Goal: Contribute content: Contribute content

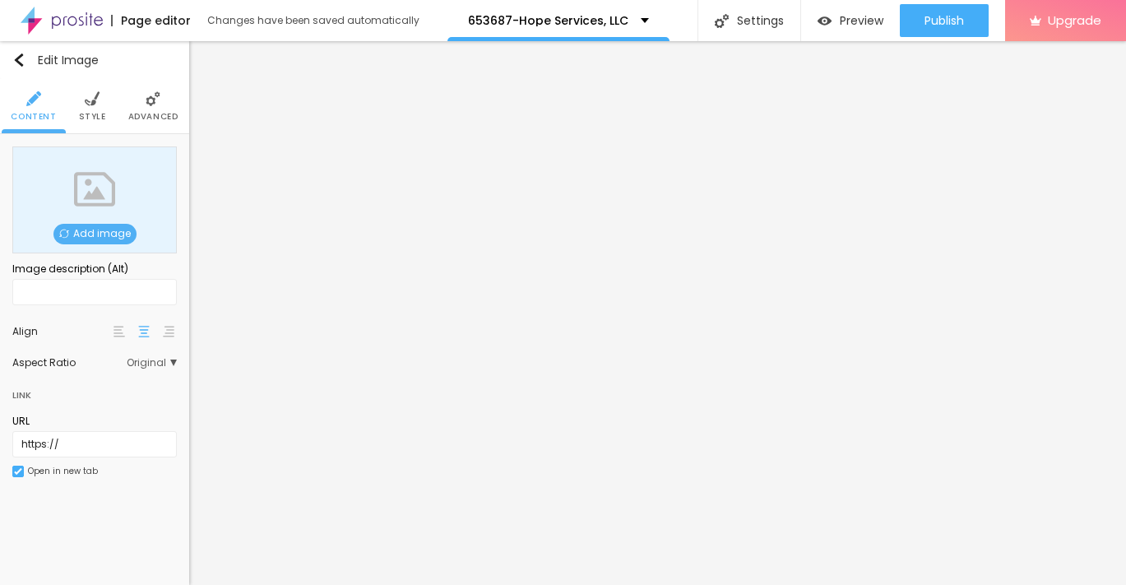
click at [98, 231] on span "Add image" at bounding box center [94, 234] width 83 height 21
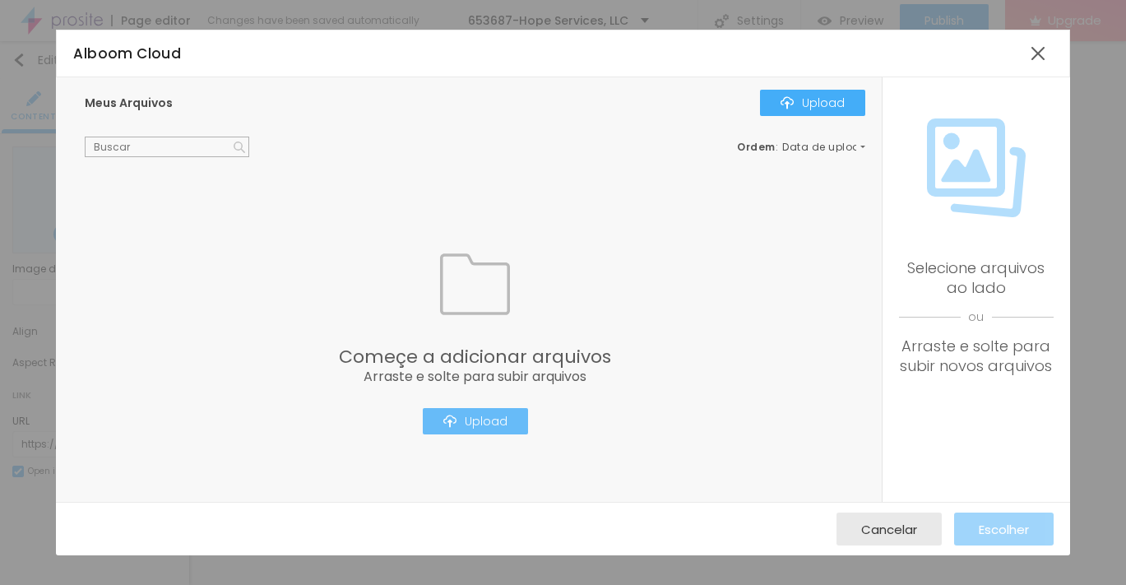
click at [463, 420] on div "Upload" at bounding box center [475, 421] width 64 height 13
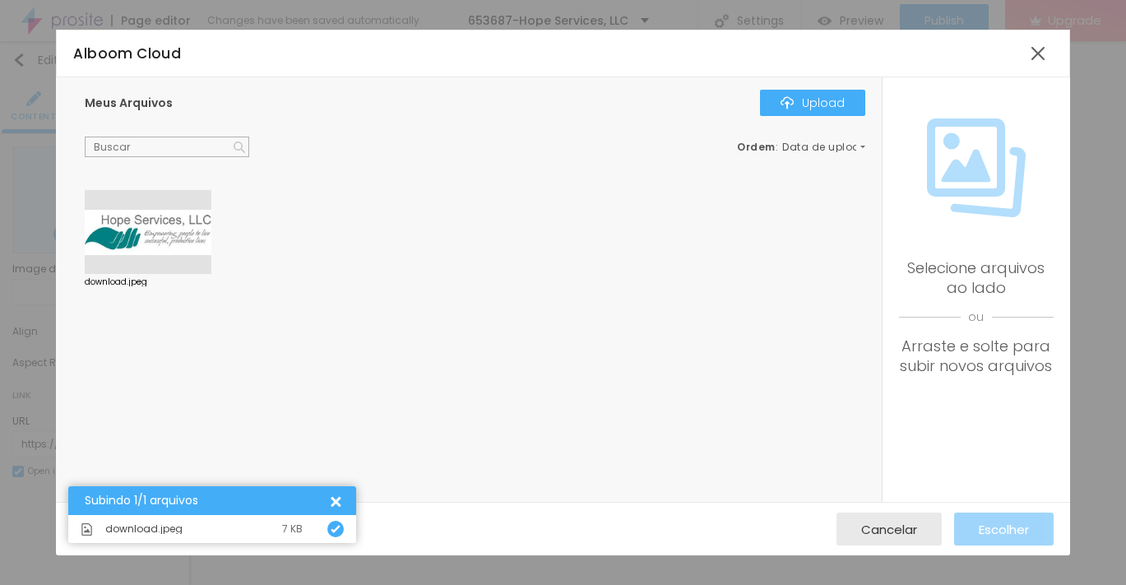
click at [155, 235] on div at bounding box center [148, 232] width 127 height 84
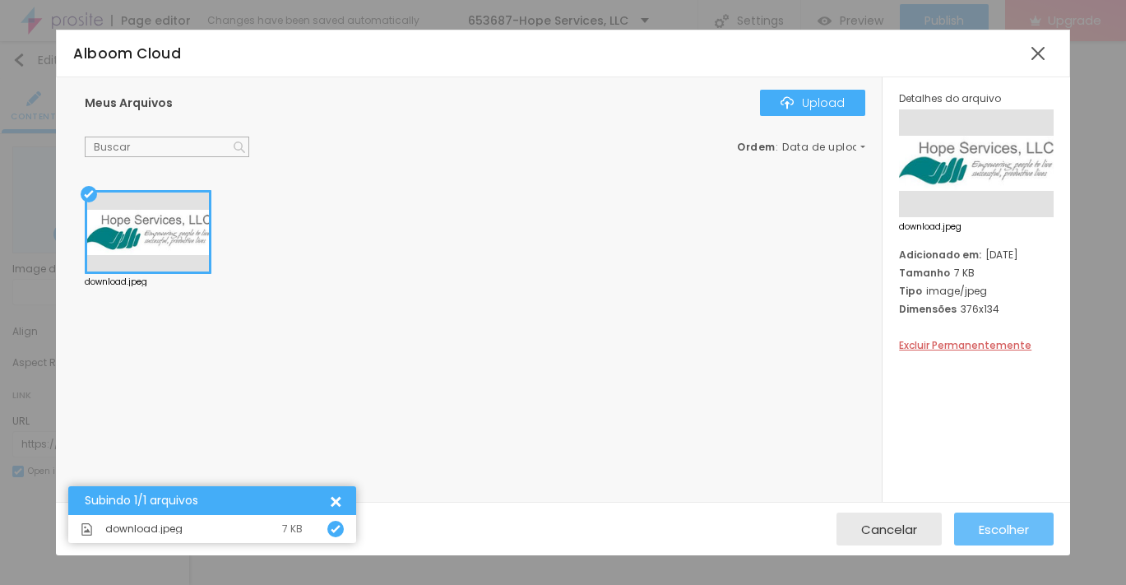
click at [1032, 532] on button "Escolher" at bounding box center [1004, 528] width 100 height 33
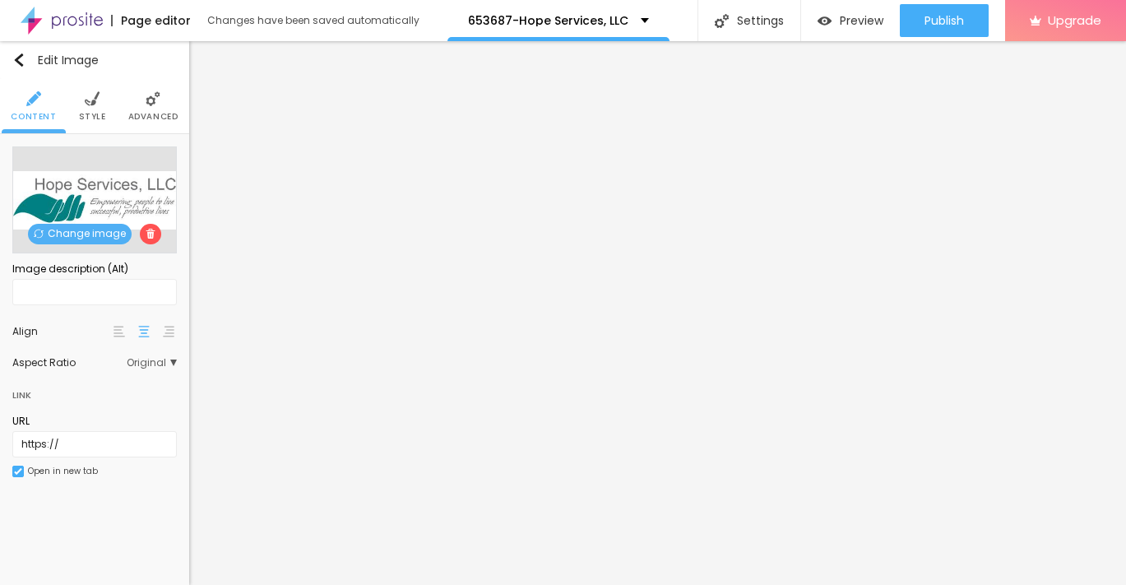
click at [85, 106] on li "Style" at bounding box center [92, 106] width 27 height 54
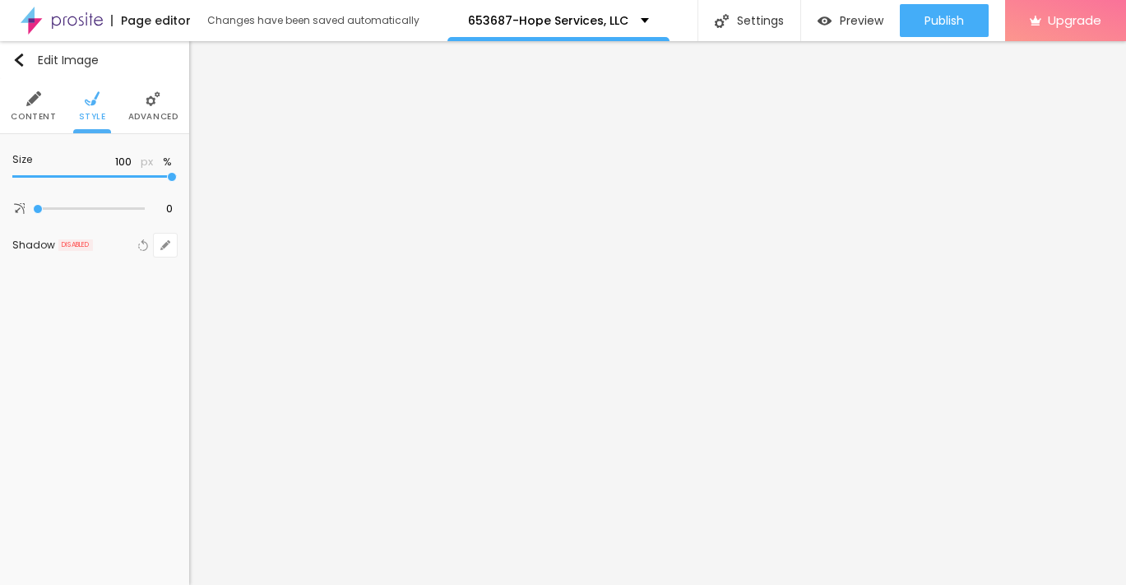
type input "95"
type input "90"
type input "85"
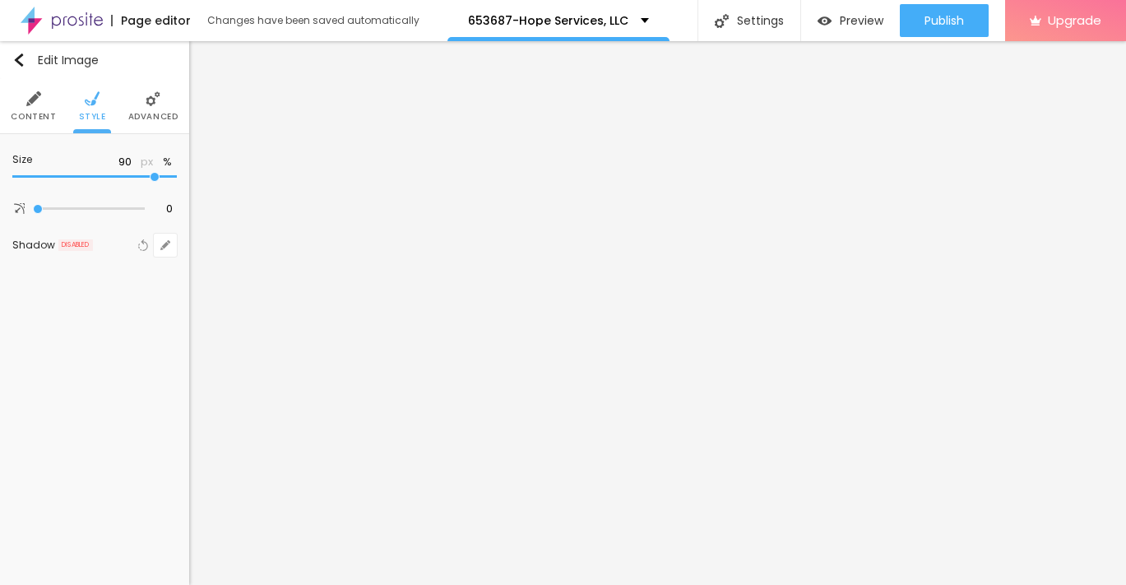
type input "85"
type input "80"
type input "75"
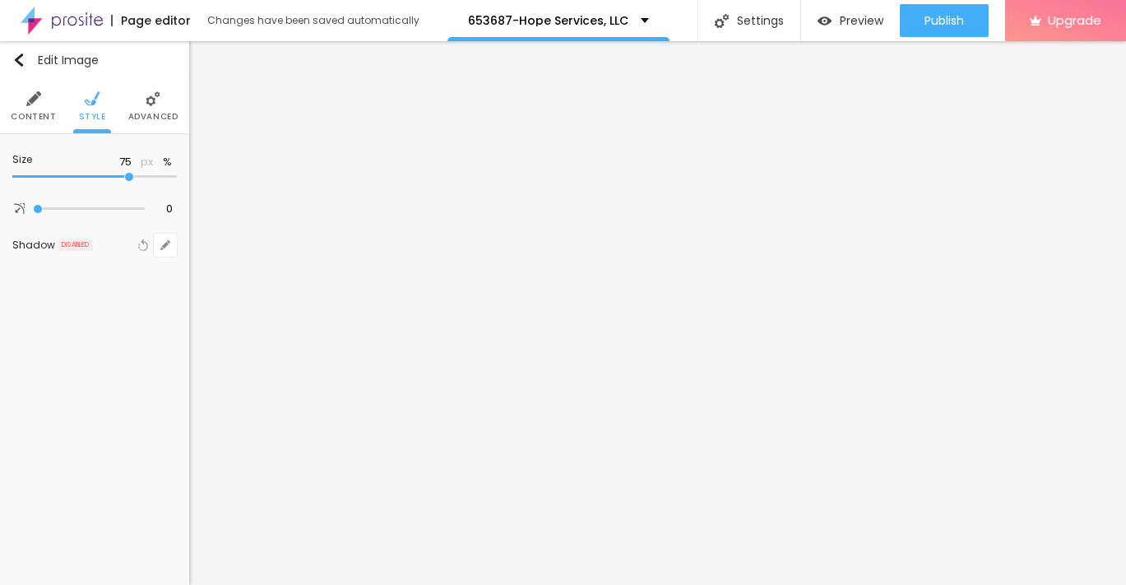
type input "70"
type input "65"
type input "60"
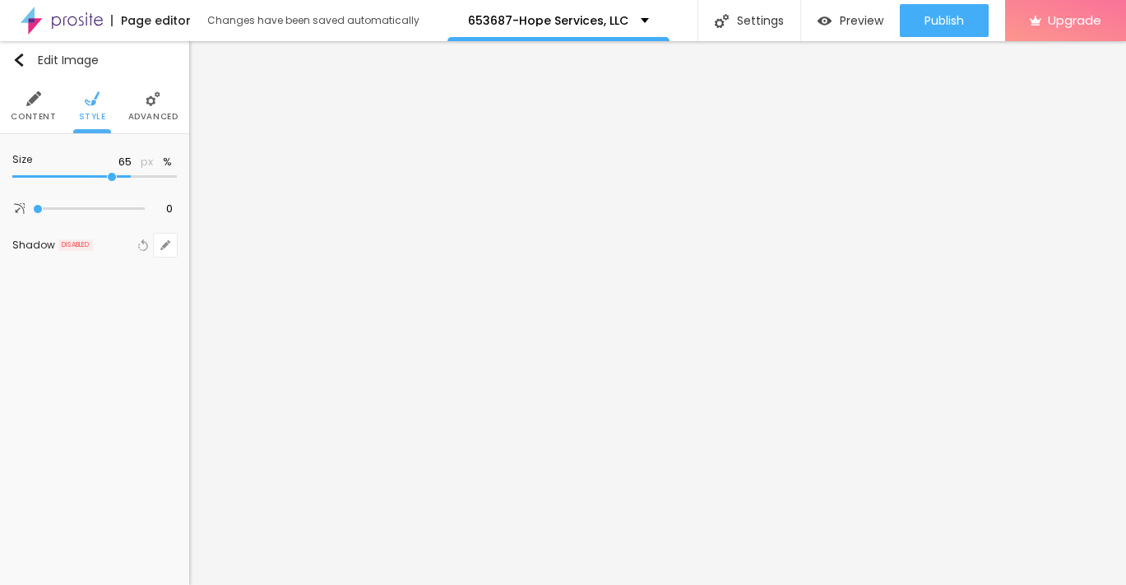
type input "60"
type input "55"
type input "50"
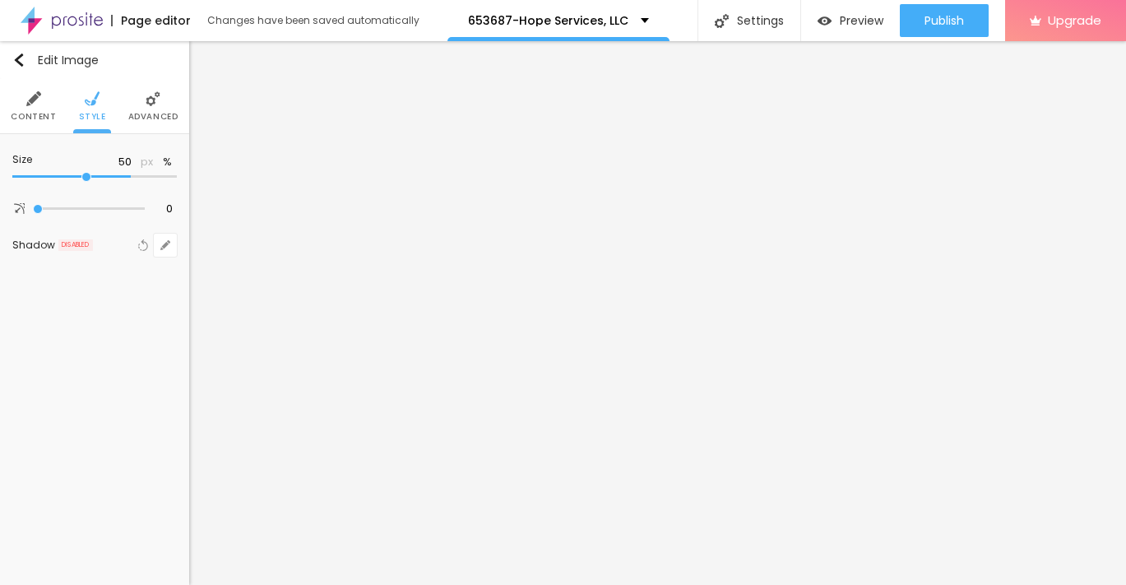
type input "45"
type input "40"
type input "35"
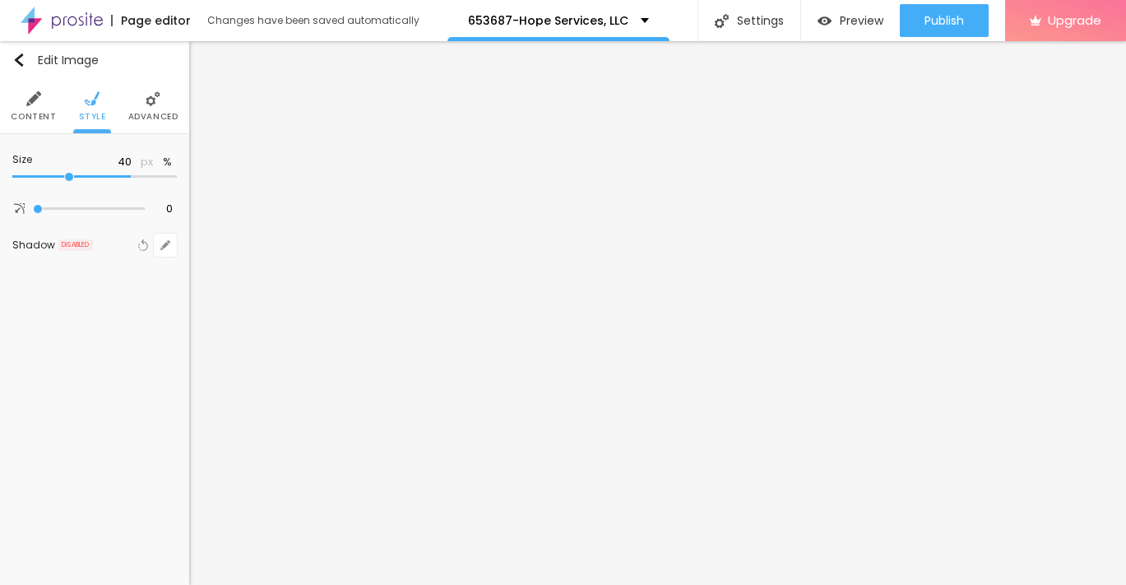
type input "35"
type input "30"
type input "25"
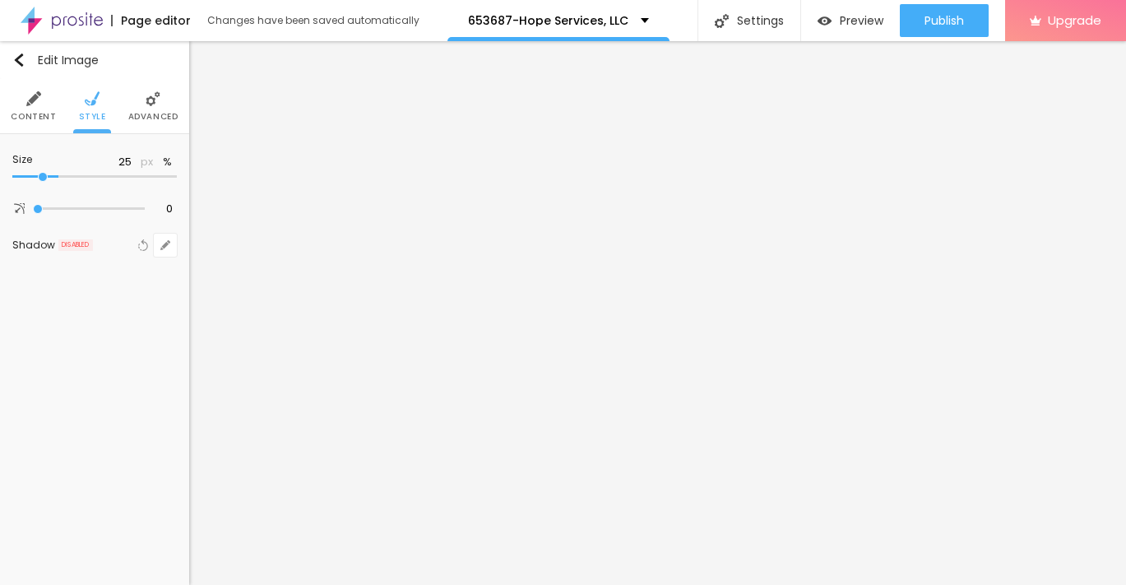
type input "20"
type input "15"
type input "10"
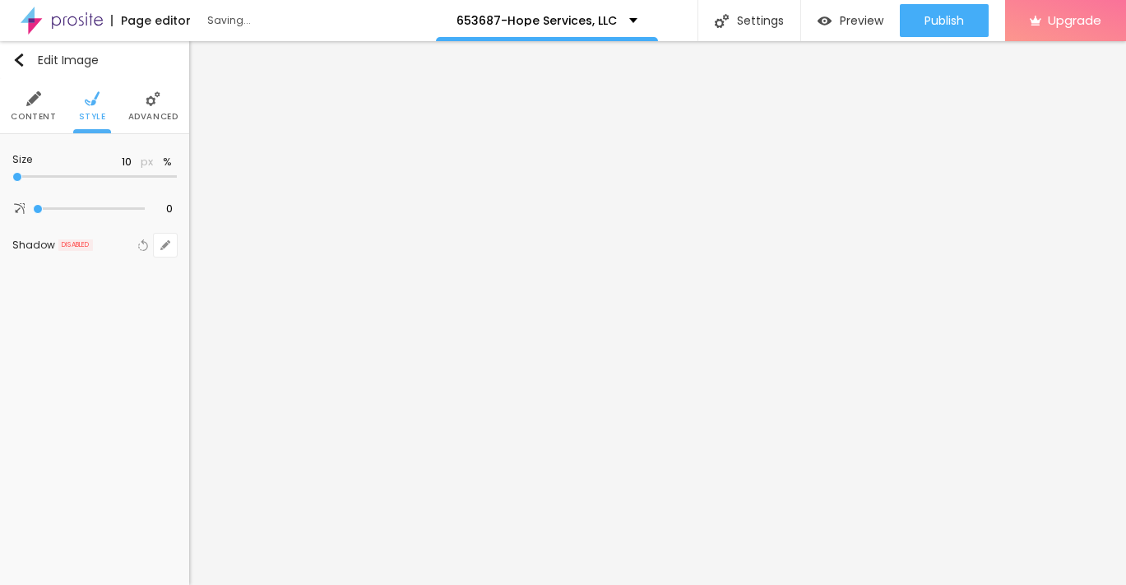
drag, startPoint x: 174, startPoint y: 177, endPoint x: 6, endPoint y: 178, distance: 167.8
type input "10"
click at [12, 178] on input "range" at bounding box center [94, 177] width 164 height 8
click at [16, 58] on img "button" at bounding box center [18, 59] width 13 height 13
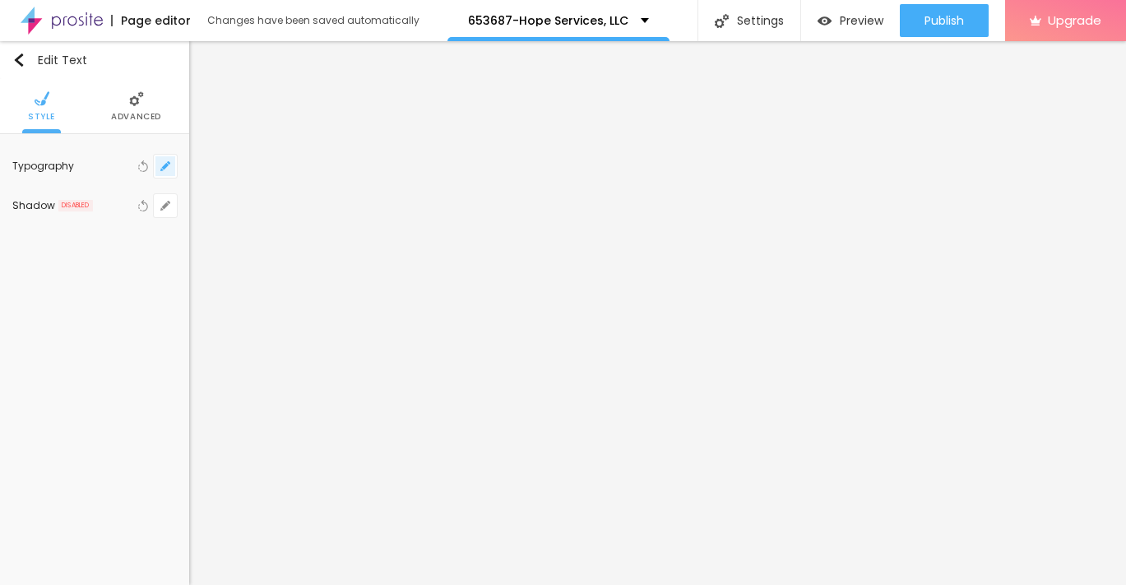
click at [161, 166] on icon "button" at bounding box center [165, 166] width 10 height 10
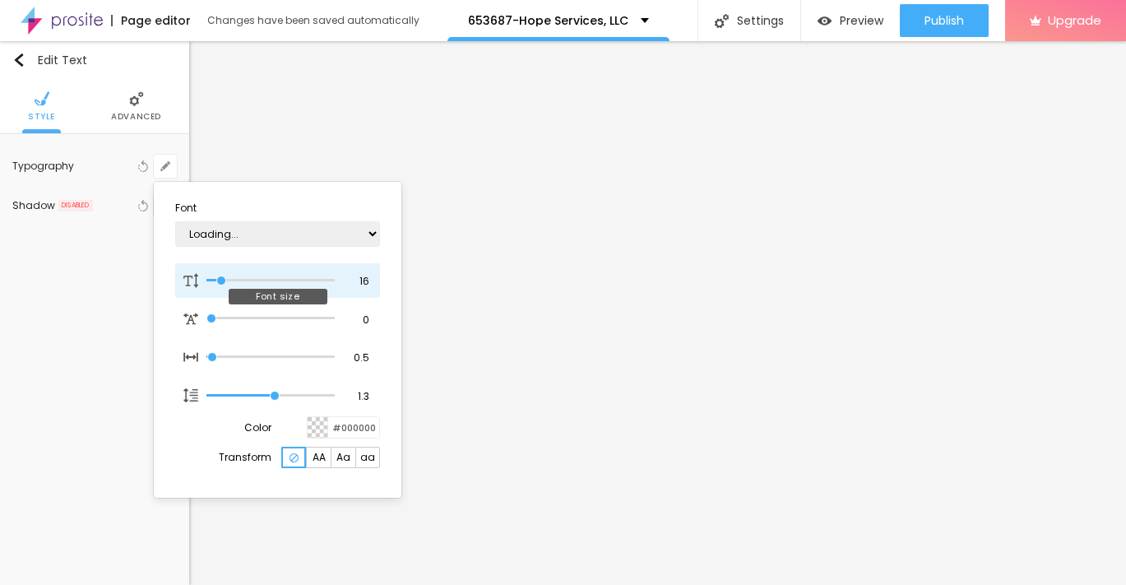
type input "1"
type input "12"
type input "1"
type input "15"
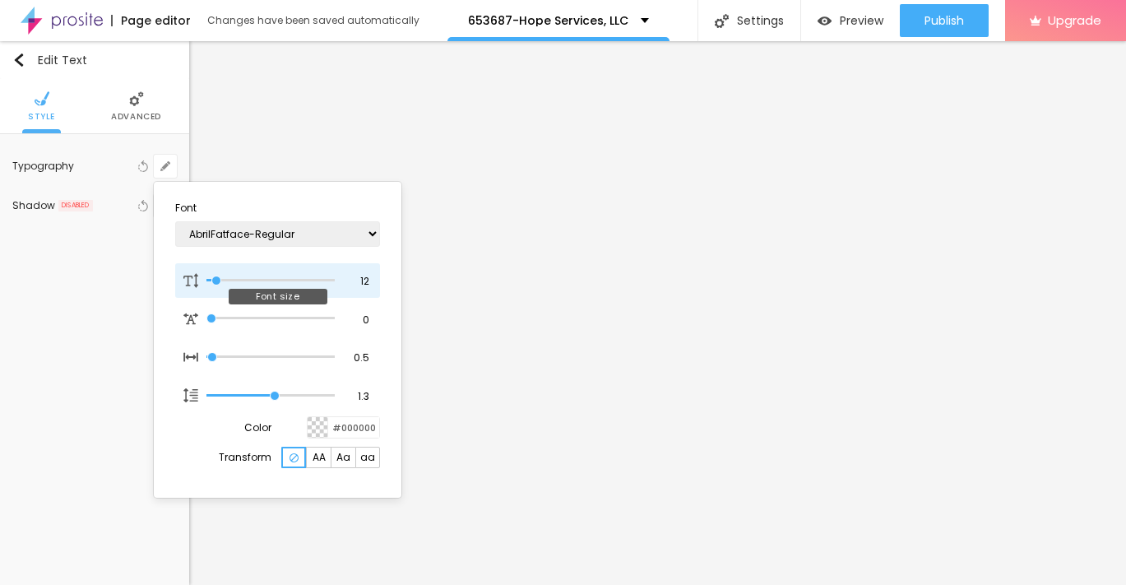
type input "15"
type input "1"
type input "16"
type input "1"
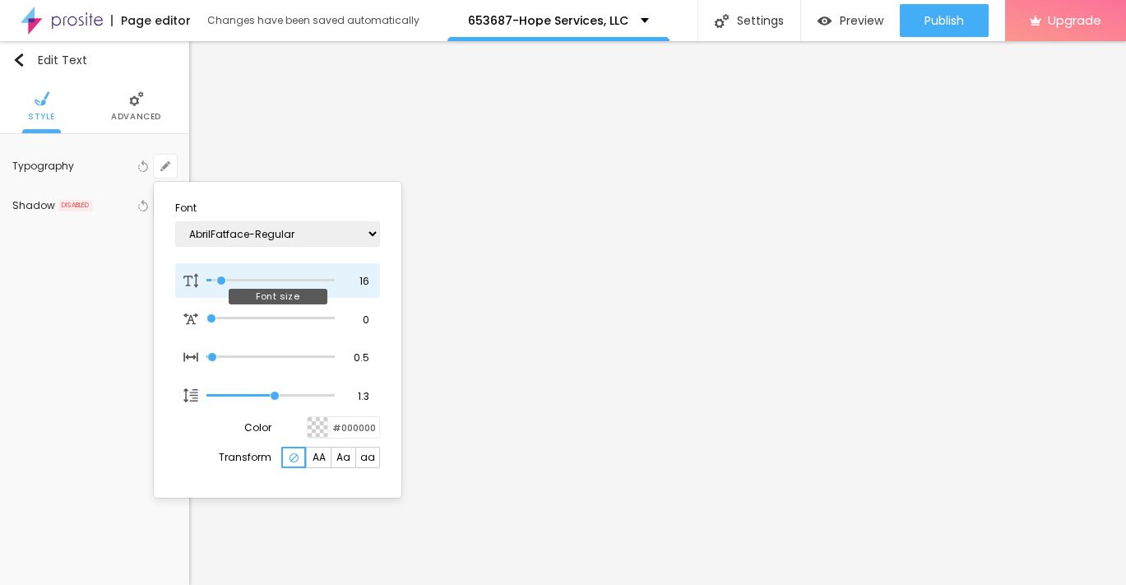
type input "18"
type input "1"
type input "19"
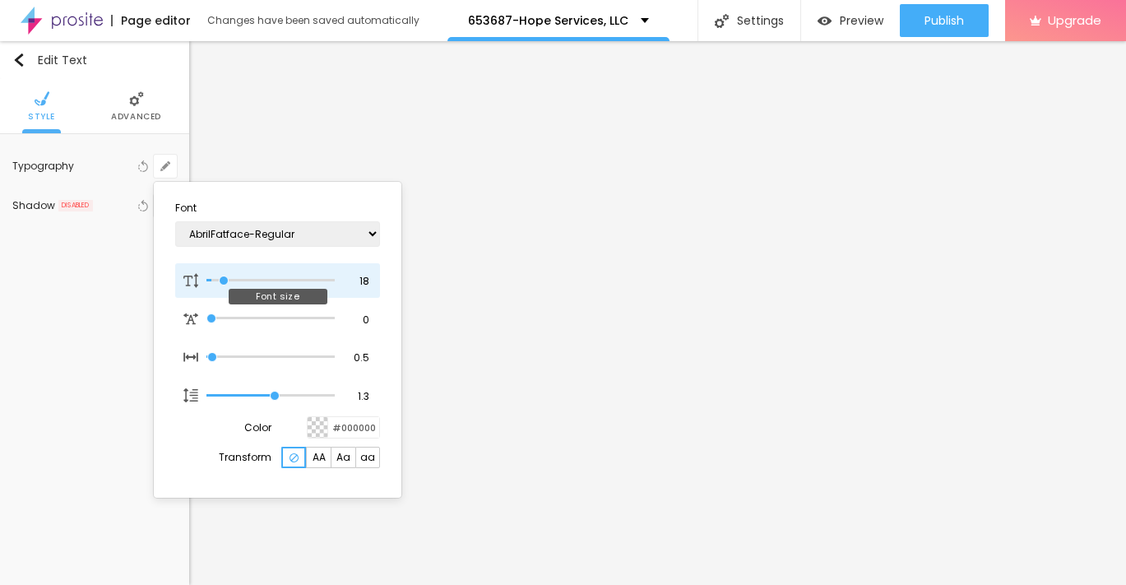
type input "1"
type input "20"
type input "1"
type input "21"
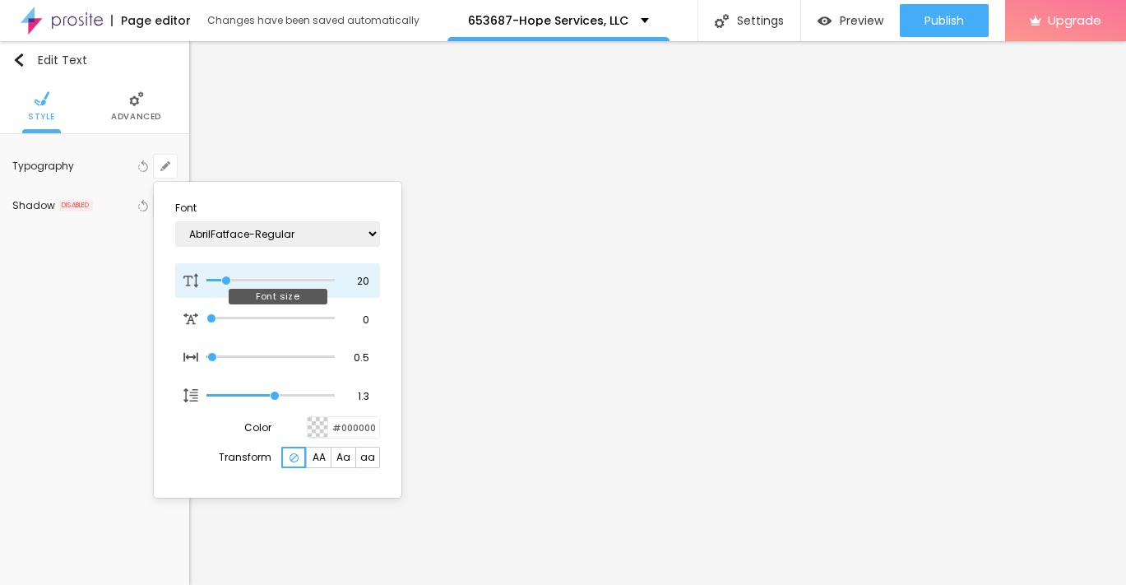
type input "21"
type input "1"
type input "22"
type input "1"
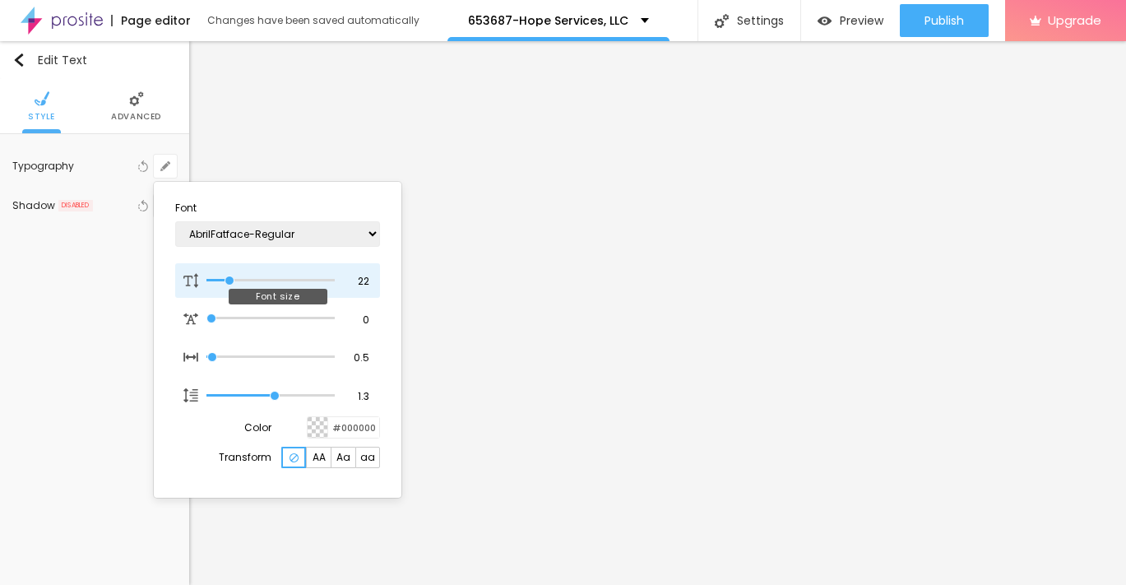
type input "23"
type input "1"
type input "24"
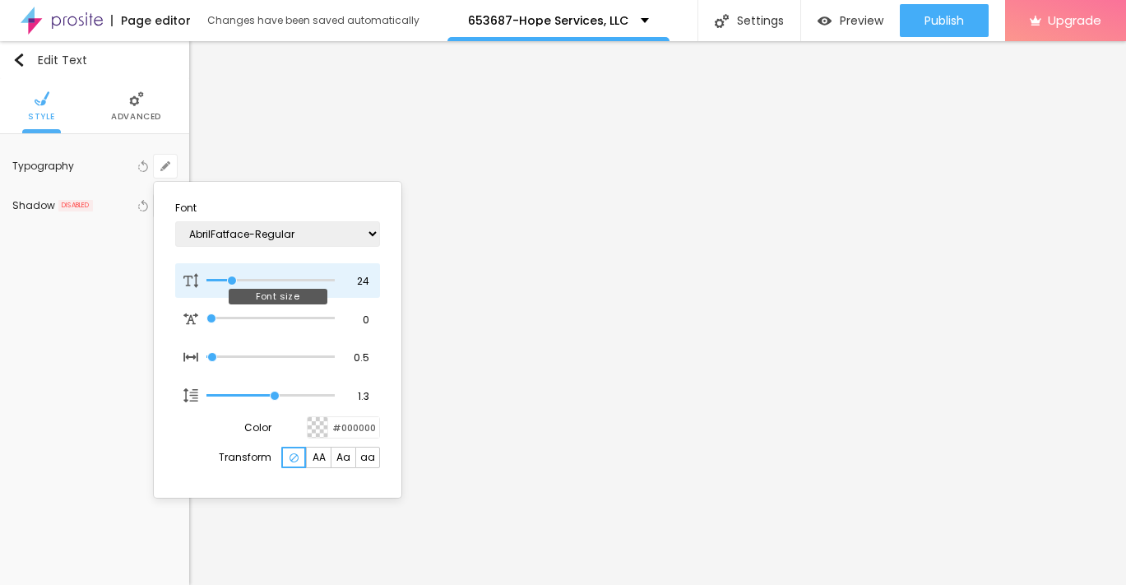
type input "1"
type input "25"
type input "1"
drag, startPoint x: 215, startPoint y: 282, endPoint x: 233, endPoint y: 282, distance: 17.3
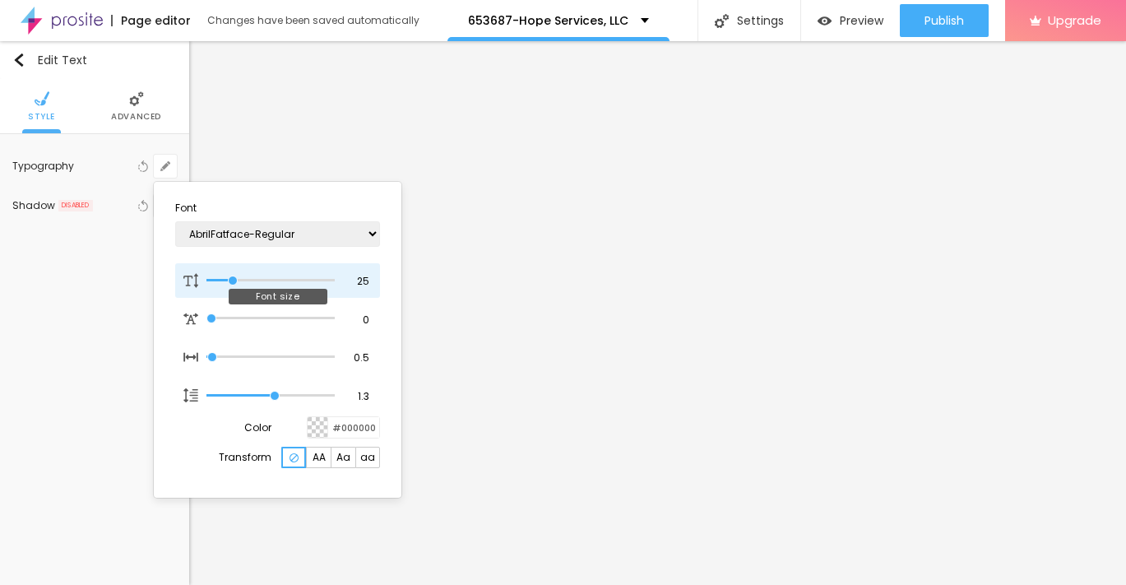
type input "25"
click at [233, 282] on input "range" at bounding box center [270, 280] width 128 height 8
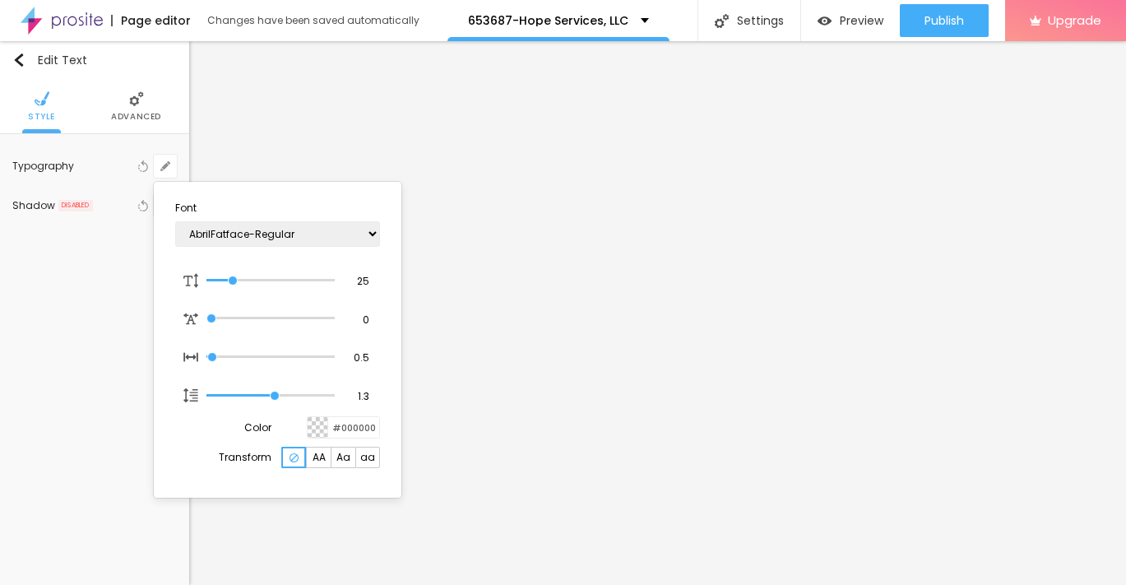
click at [19, 63] on div at bounding box center [563, 292] width 1126 height 585
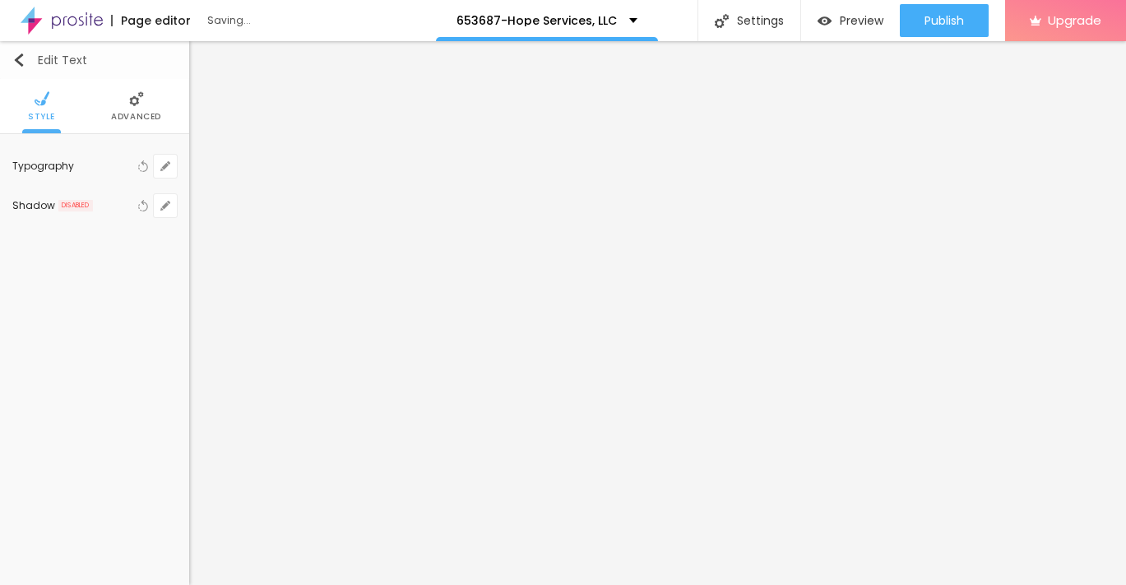
click at [19, 63] on img "button" at bounding box center [18, 59] width 13 height 13
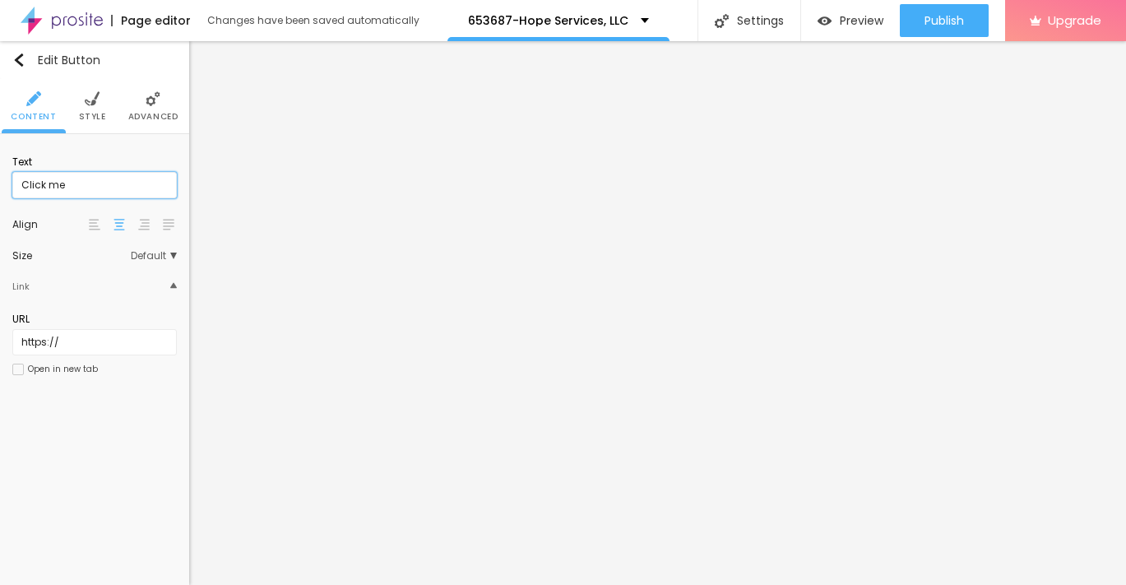
click at [83, 180] on input "Click me" at bounding box center [94, 185] width 164 height 26
paste input "→ VIEW DOCUMENT HERE"
type input "→ VIEW DOCUMENT HERE"
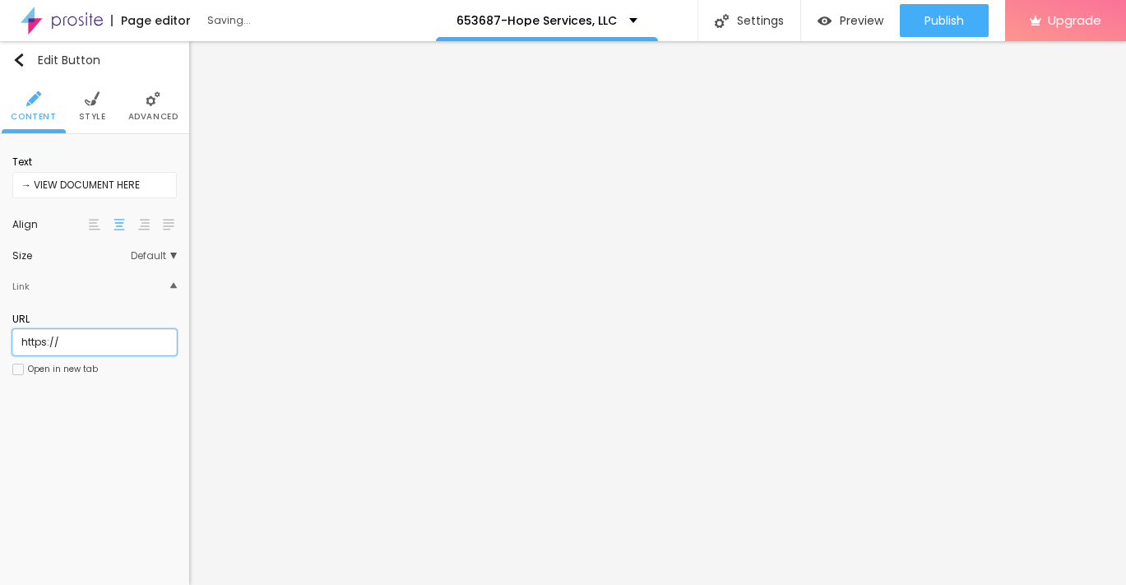
click at [76, 339] on input "https://" at bounding box center [94, 342] width 164 height 26
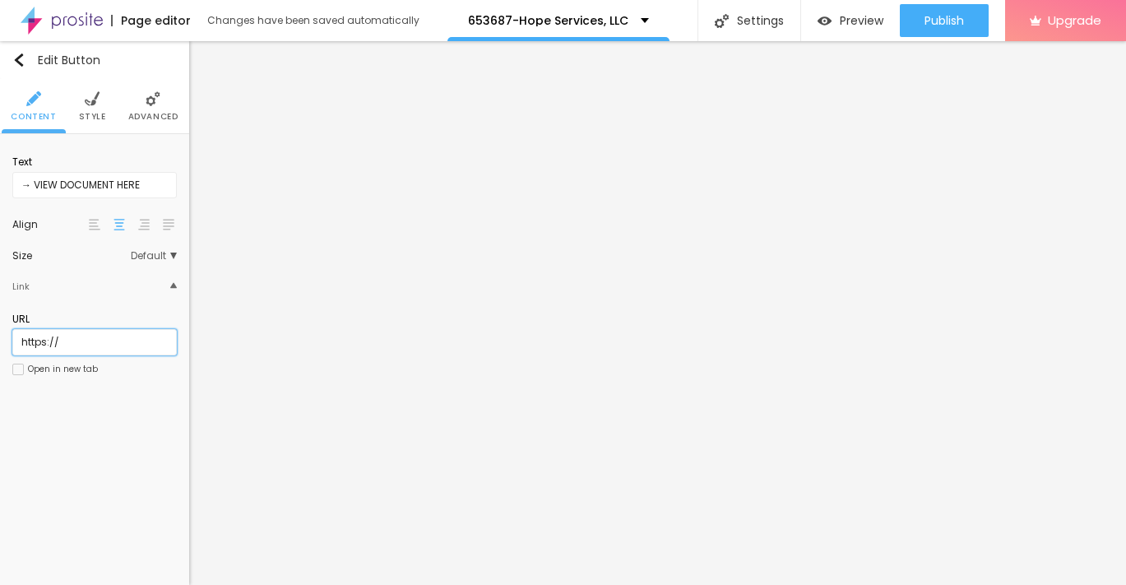
click at [76, 339] on input "https://" at bounding box center [94, 342] width 164 height 26
paste input "https://admin.rdnutritionsconsultants.com/"
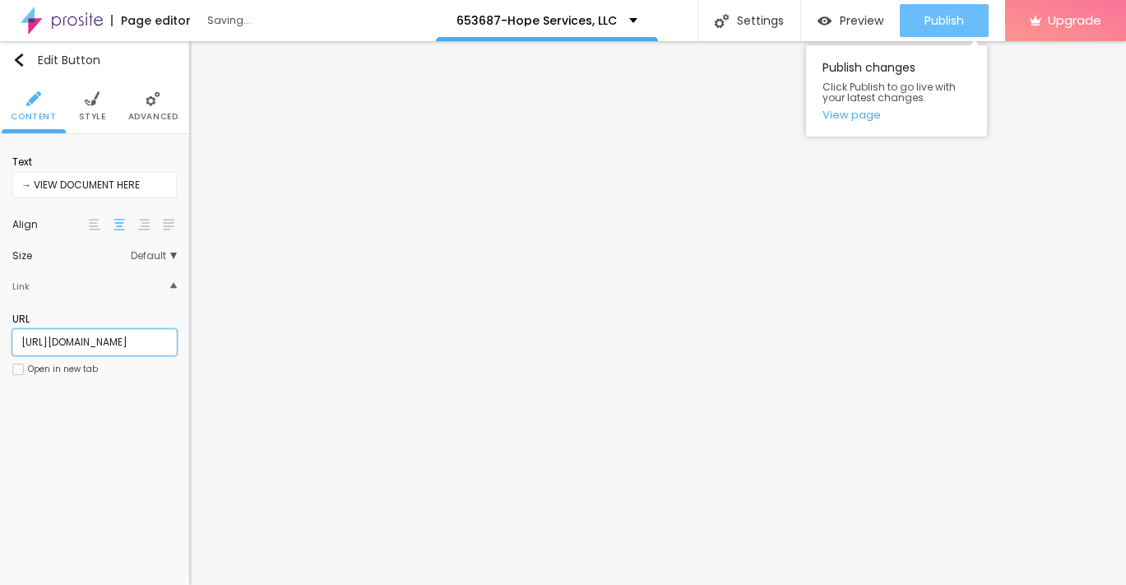
type input "https://admin.rdnutritionsconsultants.com/"
click at [938, 20] on span "Publish" at bounding box center [943, 20] width 39 height 13
